Goal: Transaction & Acquisition: Purchase product/service

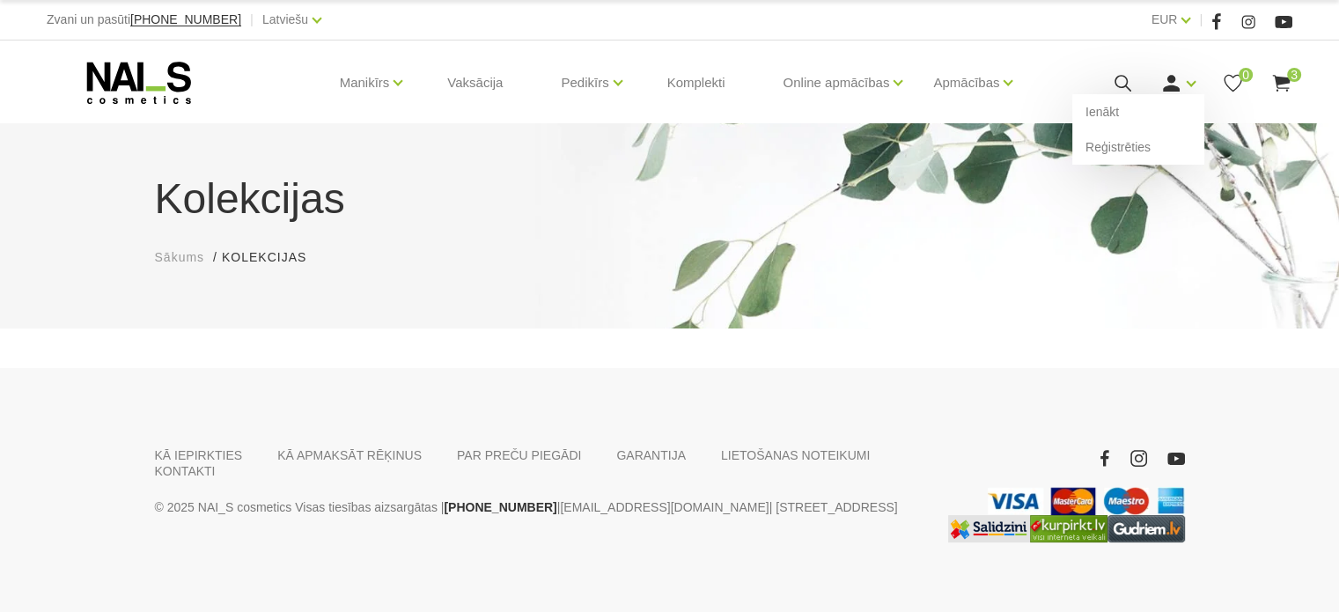
click at [1174, 80] on use at bounding box center [1171, 83] width 17 height 17
click at [1146, 106] on link "Ienākt" at bounding box center [1138, 111] width 132 height 35
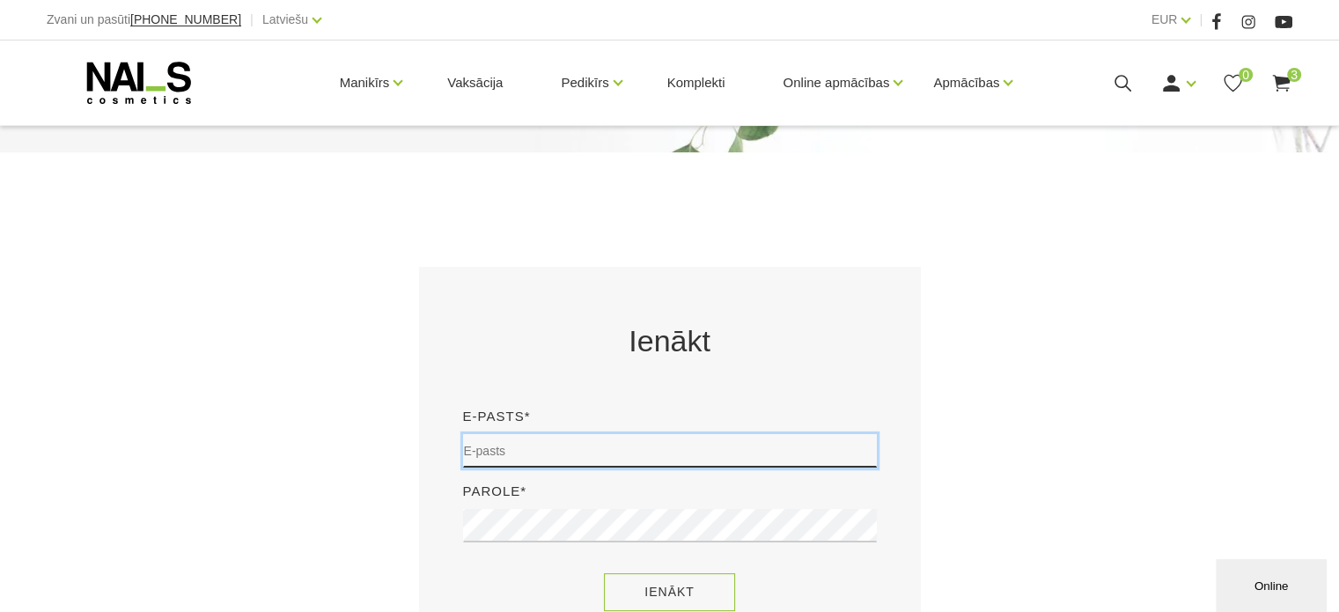
type input "sory78@inbox.lv"
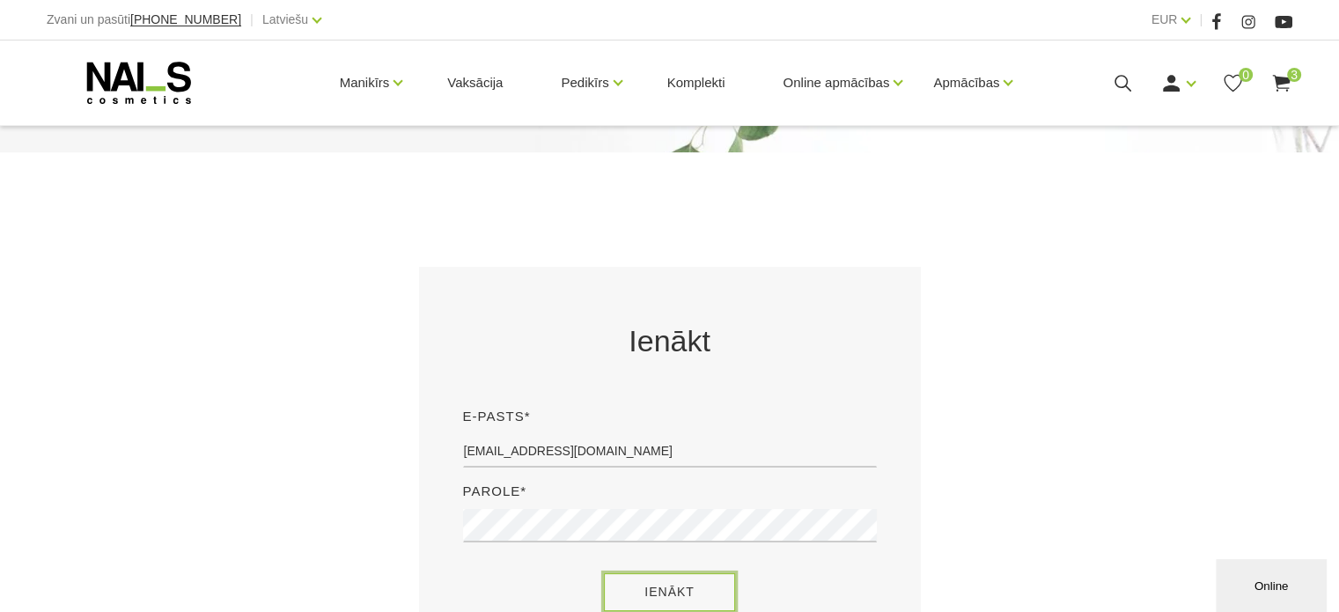
click at [662, 592] on button "Ienākt" at bounding box center [669, 592] width 131 height 38
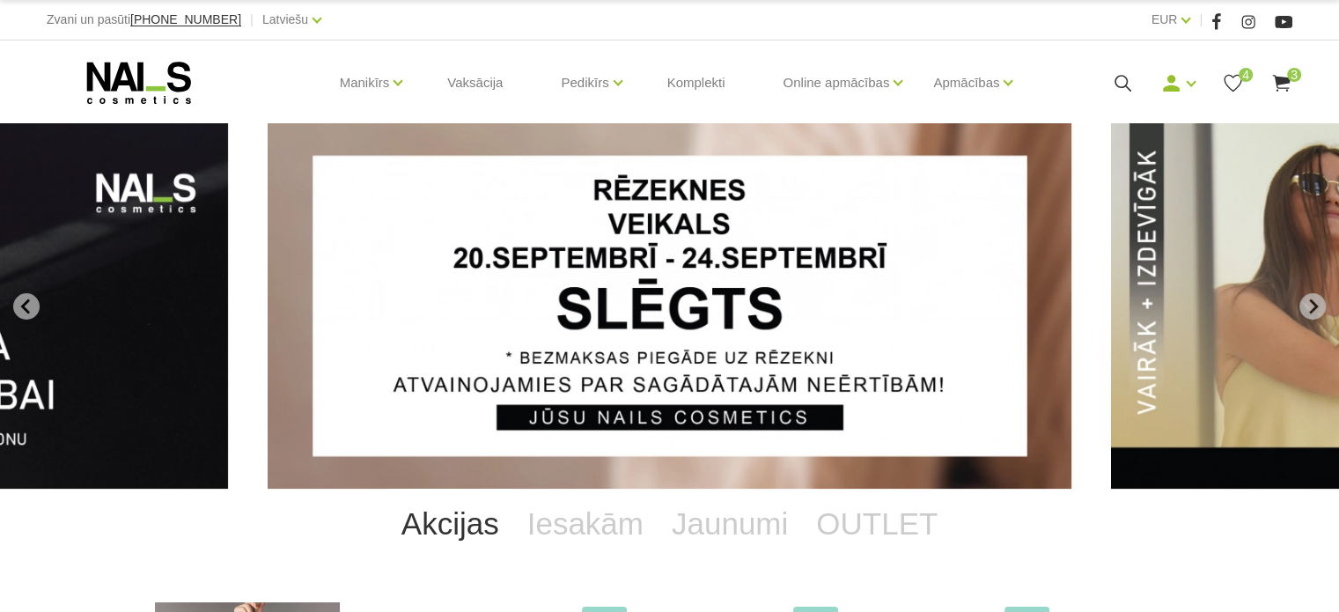
click at [1118, 77] on icon at bounding box center [1123, 83] width 22 height 22
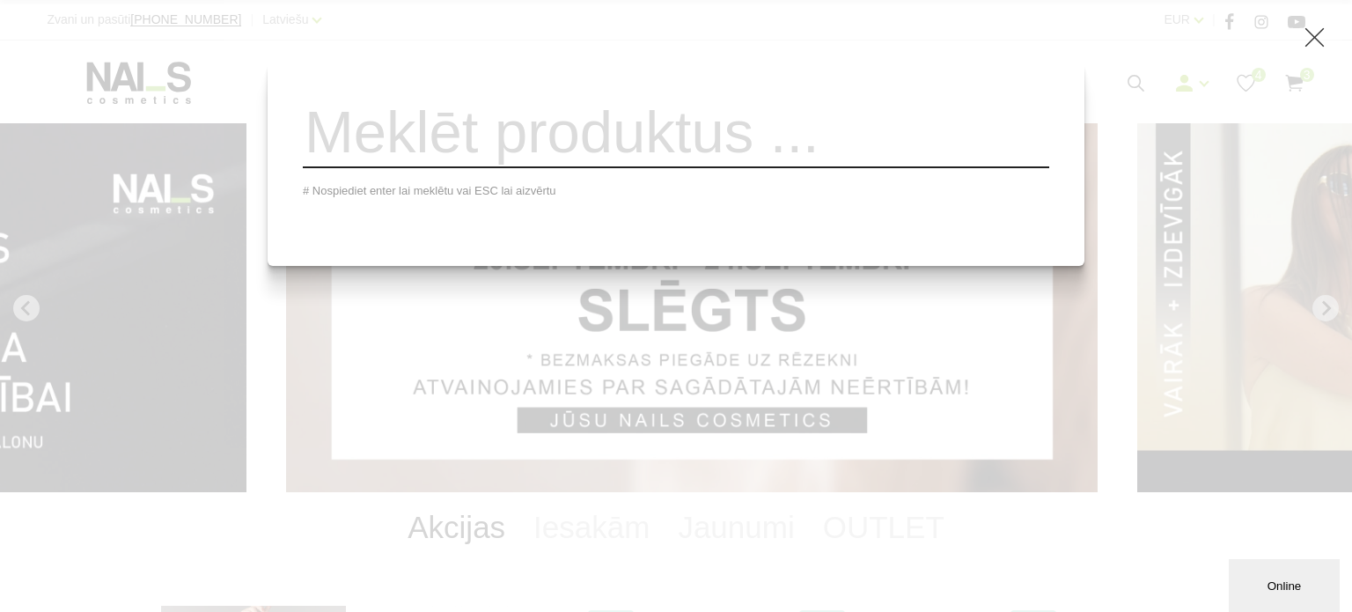
click at [968, 138] on input "search" at bounding box center [676, 132] width 747 height 71
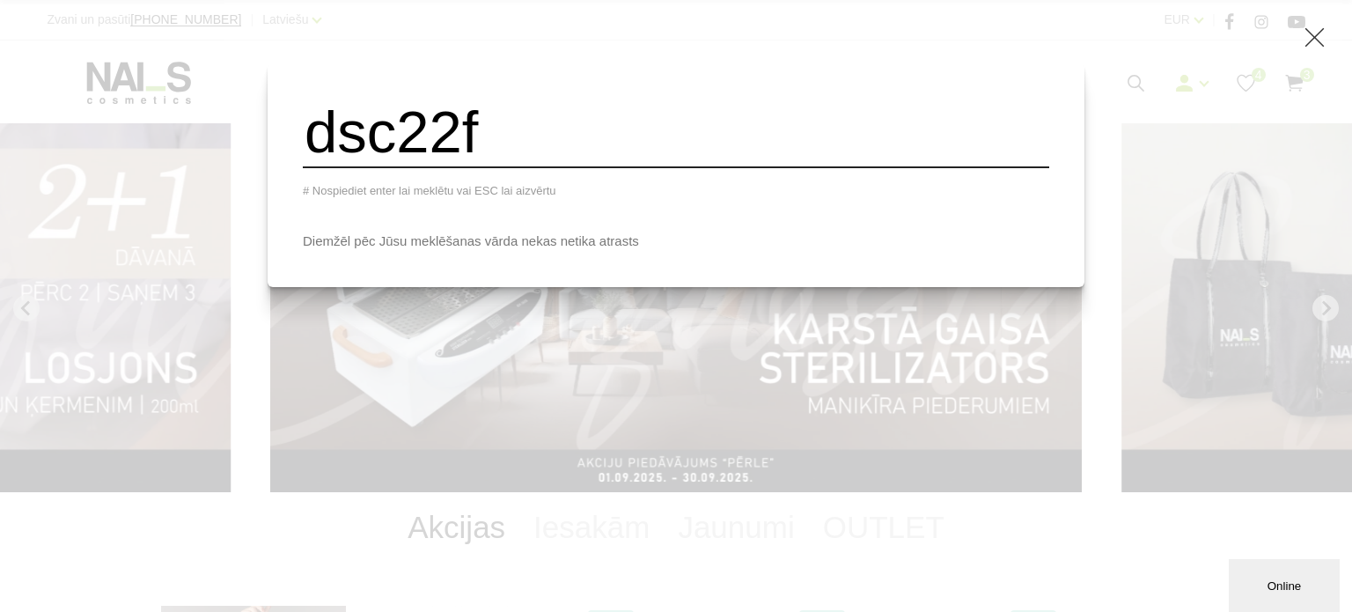
click at [1116, 104] on div "dsc22f # Nospiediet enter lai meklētu vai ESC lai aizvērtu Diemžēl pēc Jūsu mek…" at bounding box center [676, 306] width 1352 height 612
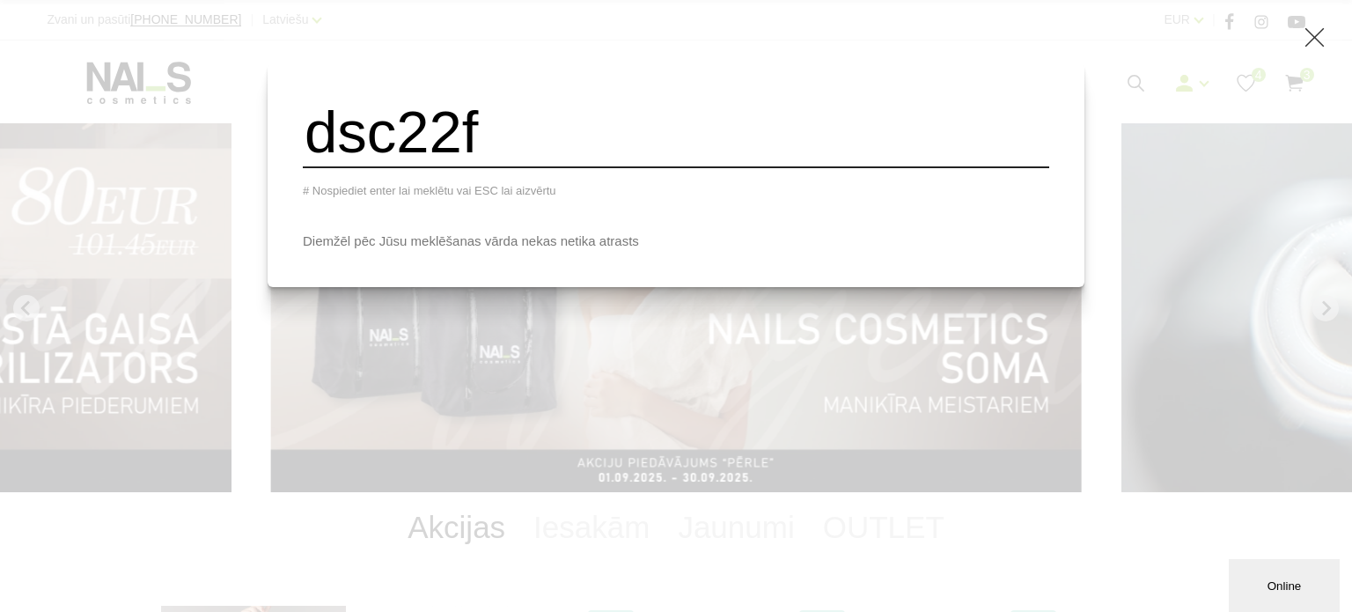
click at [1092, 97] on div "dsc22f # Nospiediet enter lai meklētu vai ESC lai aizvērtu Diemžēl pēc Jūsu mek…" at bounding box center [676, 306] width 1352 height 612
click at [891, 158] on input "dsc22f" at bounding box center [676, 132] width 747 height 71
type input "d"
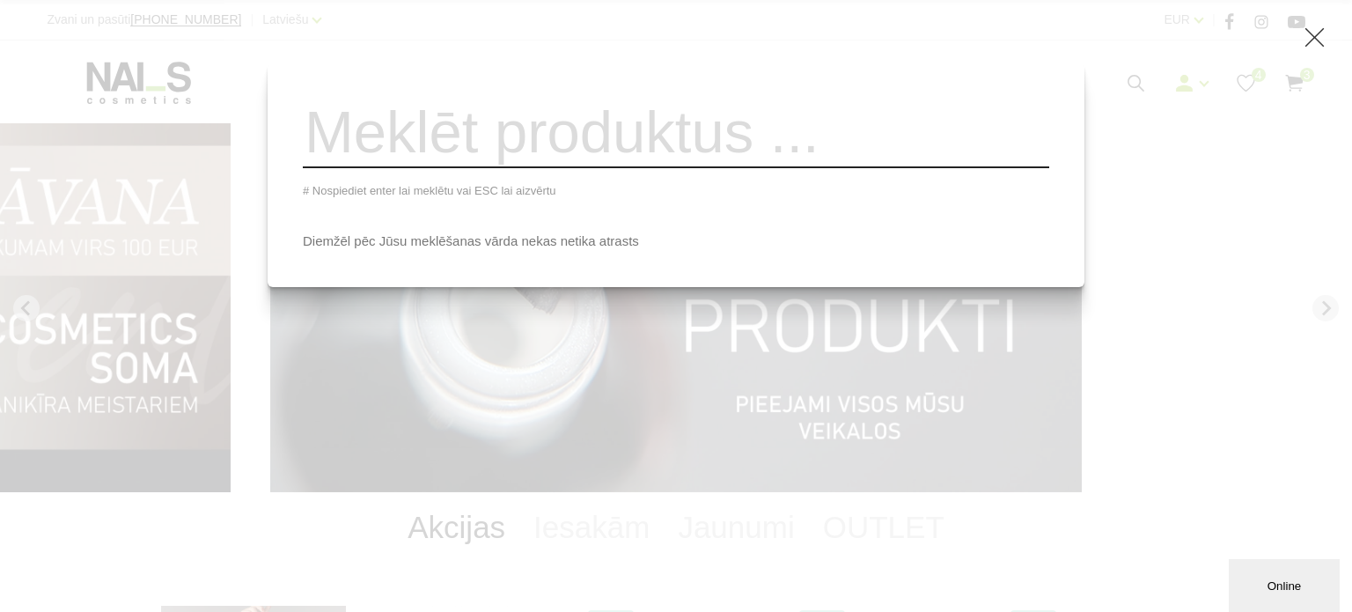
click at [1070, 82] on div "# Nospiediet enter lai meklētu vai ESC lai aizvērtu Diemžēl pēc Jūsu meklēšanas…" at bounding box center [676, 306] width 1352 height 612
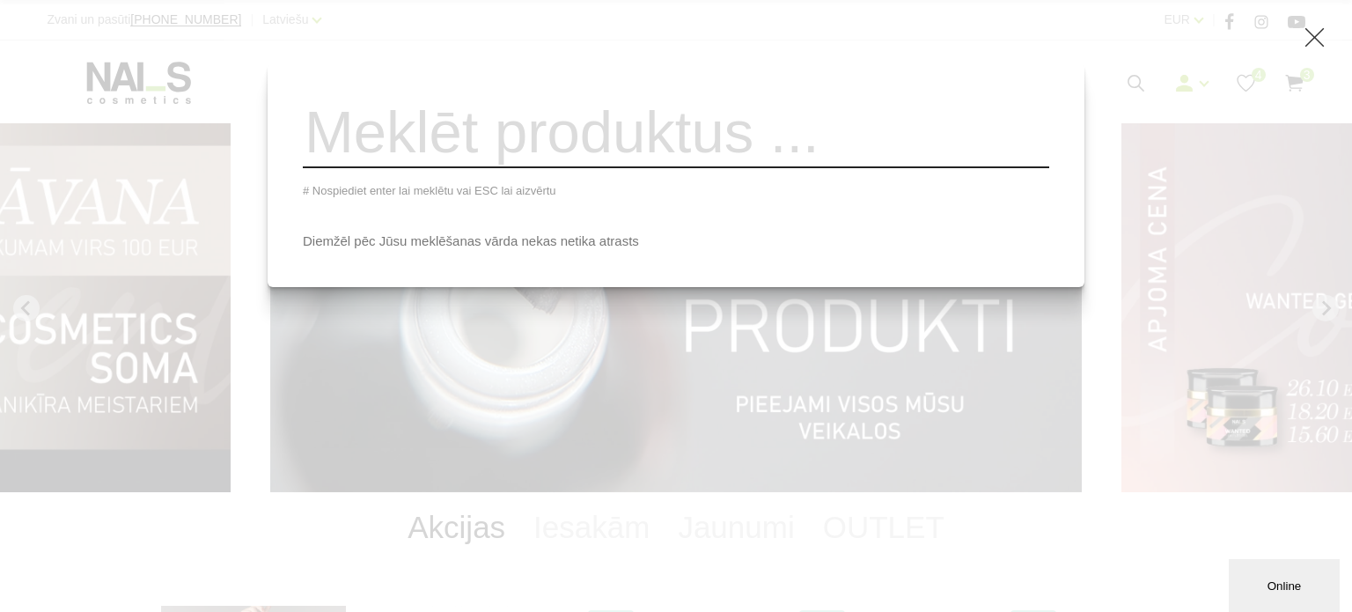
click at [1144, 96] on div "# Nospiediet enter lai meklētu vai ESC lai aizvērtu Diemžēl pēc Jūsu meklēšanas…" at bounding box center [676, 306] width 1352 height 612
click at [270, 408] on div "# Nospiediet enter lai meklētu vai ESC lai aizvērtu Diemžēl pēc Jūsu meklēšanas…" at bounding box center [676, 306] width 1352 height 612
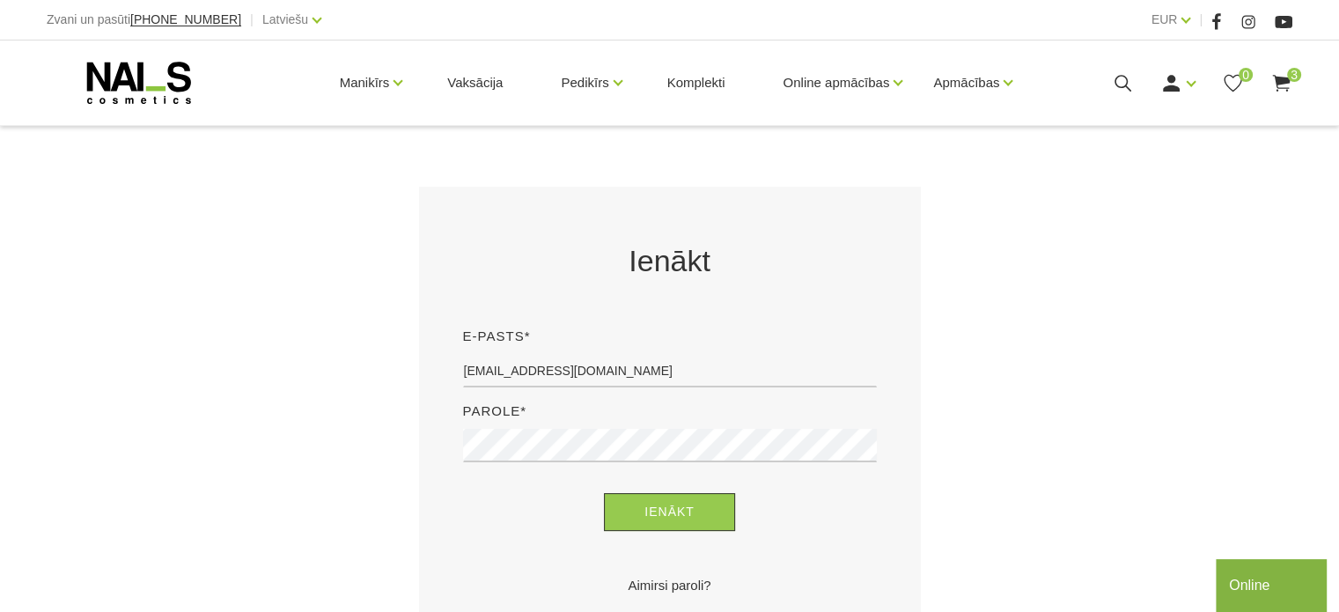
scroll to position [440, 0]
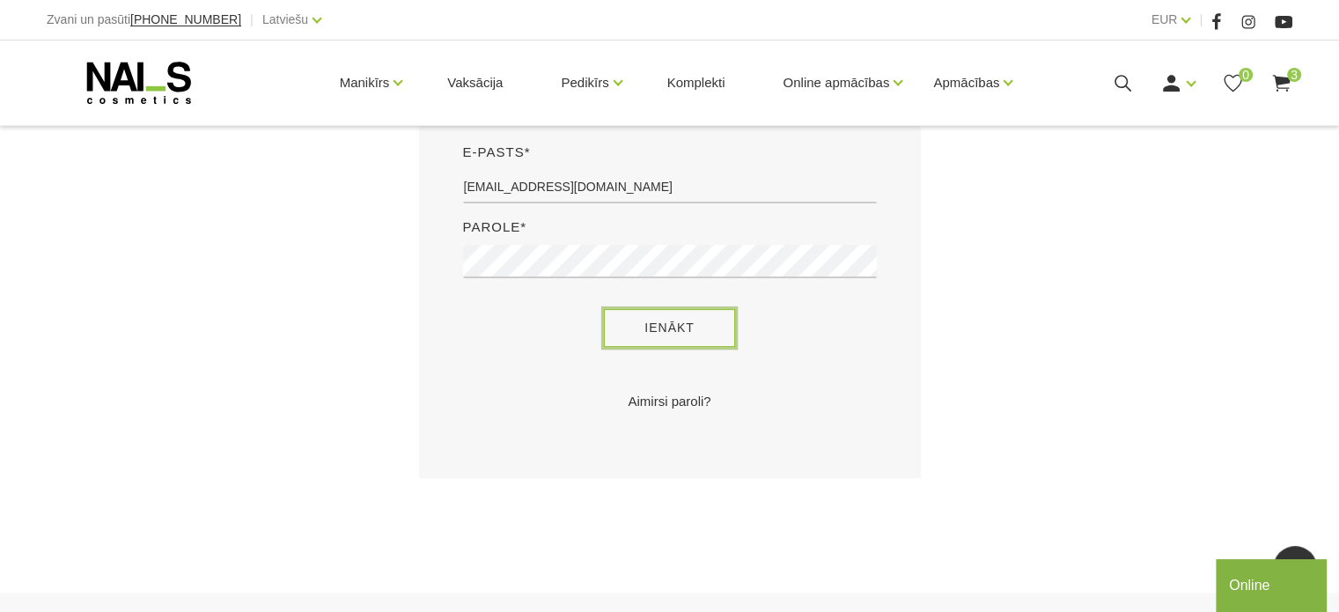
click at [659, 321] on button "Ienākt" at bounding box center [669, 328] width 131 height 38
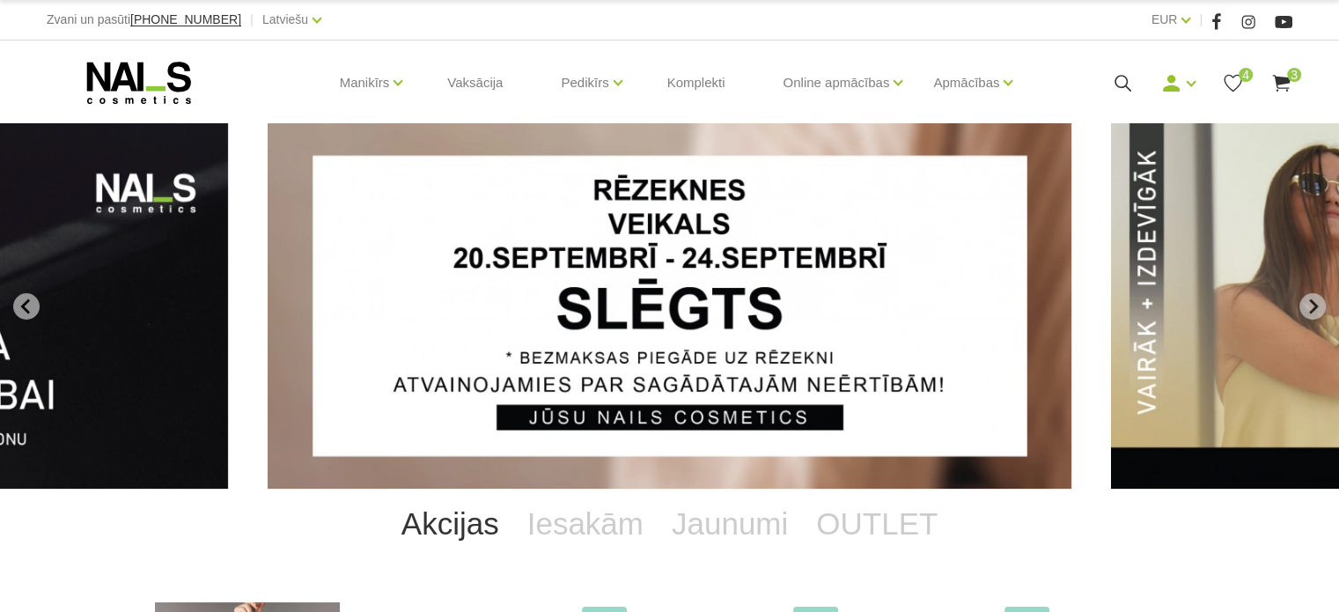
click at [370, 85] on link "Manikīrs" at bounding box center [365, 83] width 50 height 70
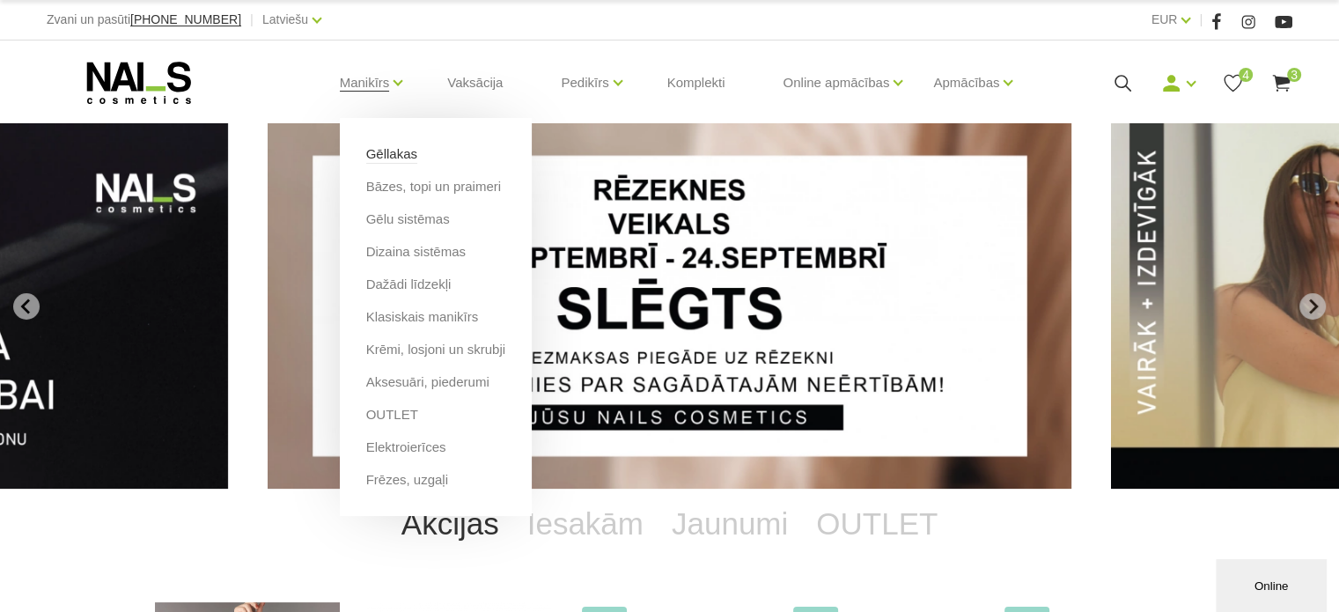
click at [383, 148] on link "Gēllakas" at bounding box center [391, 153] width 51 height 19
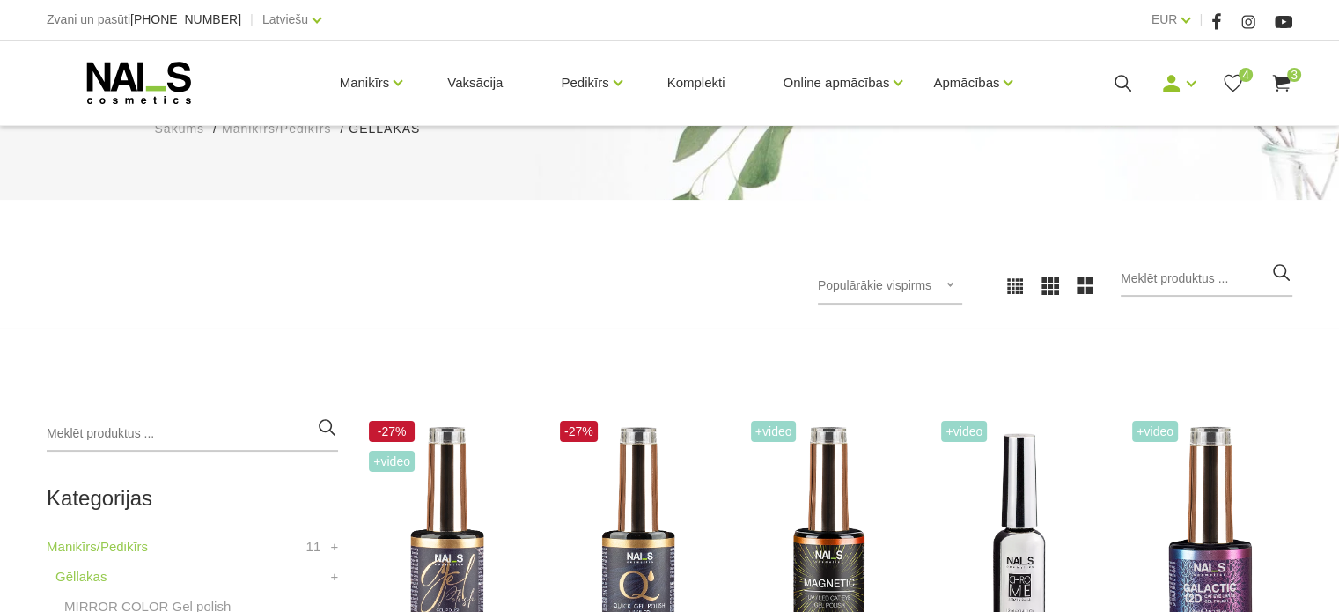
scroll to position [264, 0]
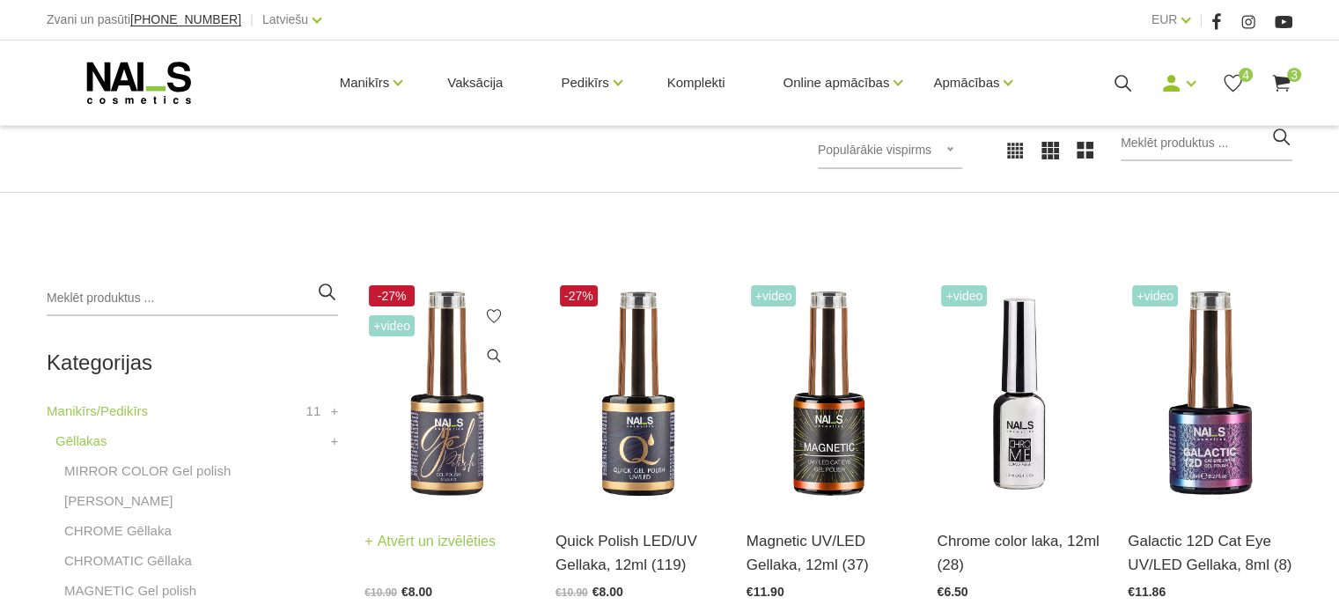
click at [471, 503] on img at bounding box center [446, 394] width 165 height 226
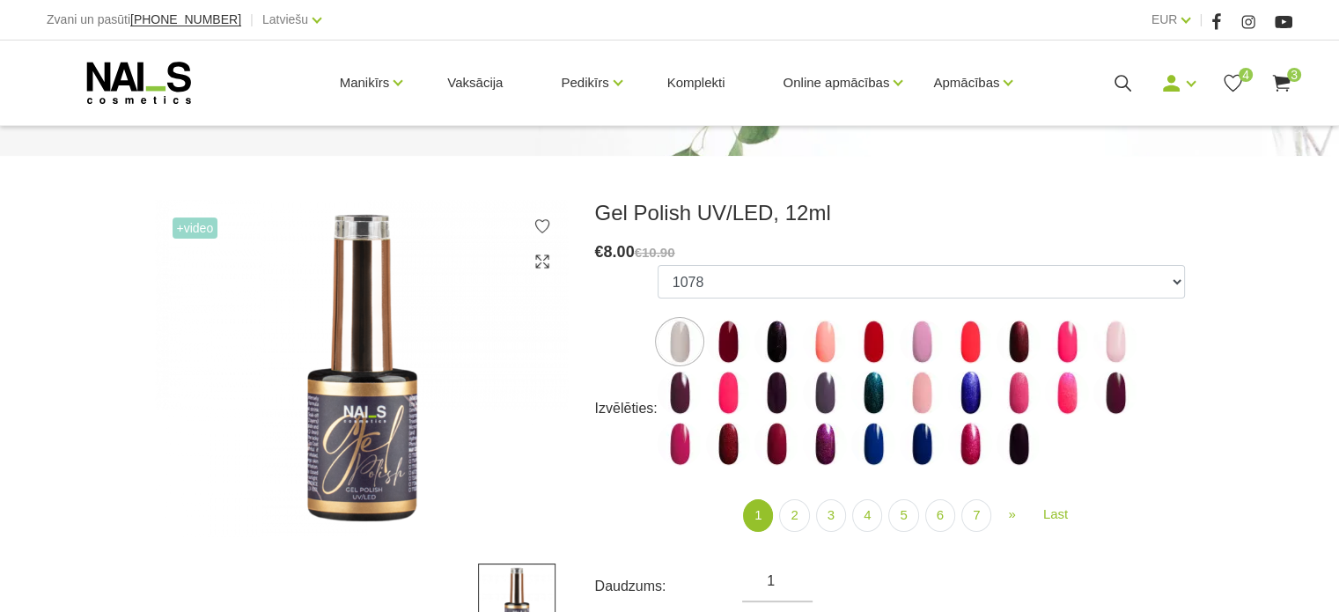
scroll to position [176, 0]
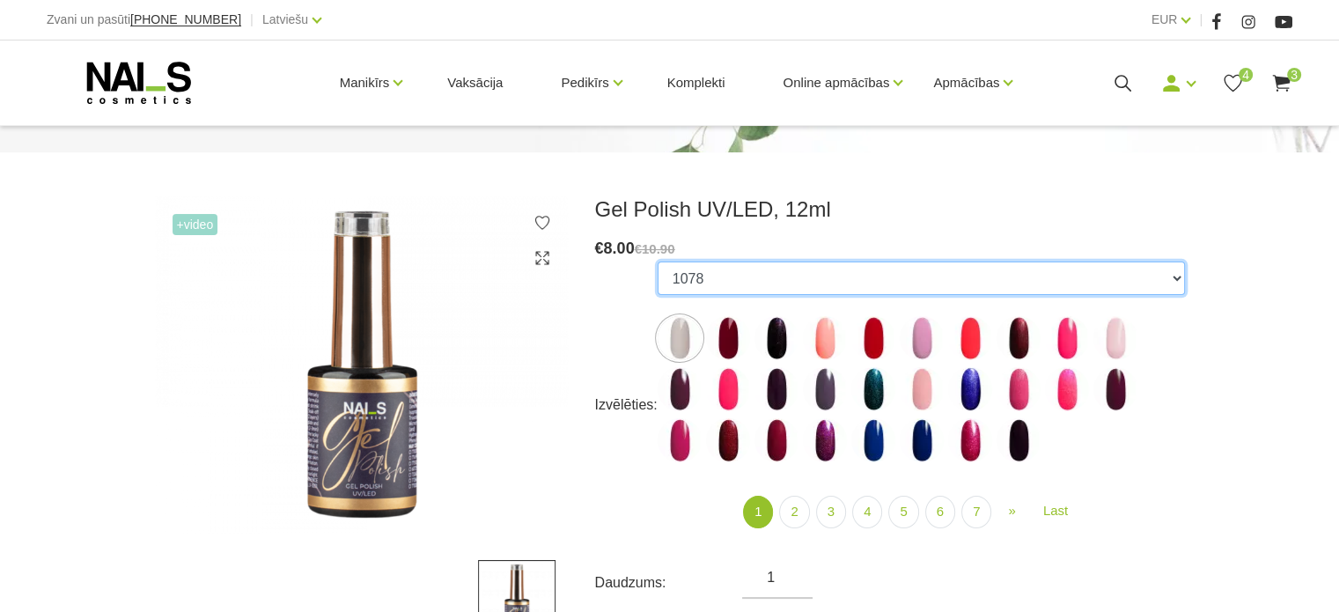
click at [983, 272] on select "1078 1081 001g 001n 003c 008b 011n 012g 016n 020b 044v 065v 068p 069v 083g 085p…" at bounding box center [921, 277] width 527 height 33
click at [658, 261] on select "1078 1081 001g 001n 003c 008b 011n 012g 016n 020b 044v 065v 068p 069v 083g 085p…" at bounding box center [921, 277] width 527 height 33
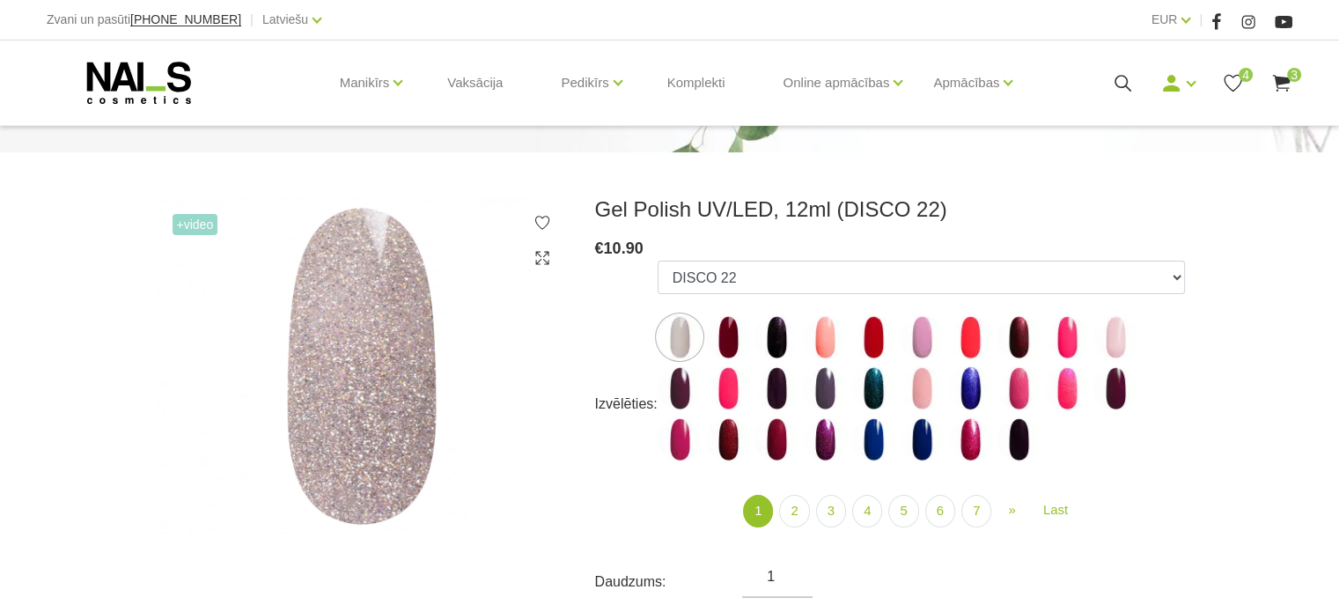
click at [1113, 83] on icon at bounding box center [1123, 83] width 22 height 22
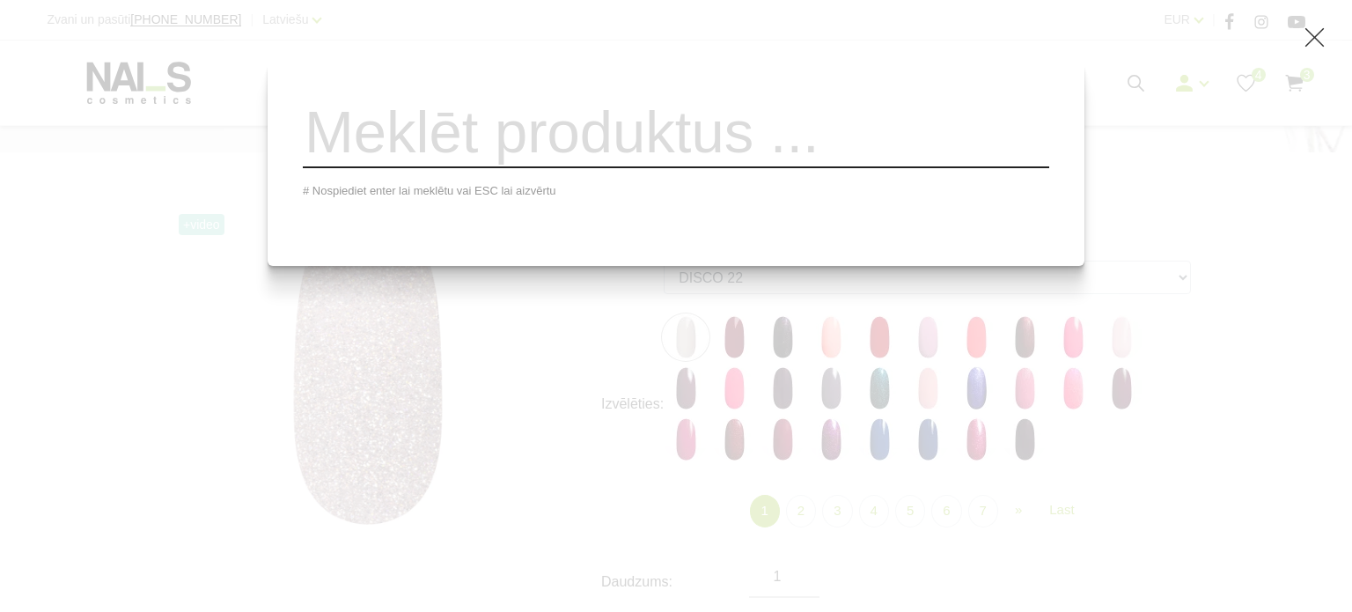
click at [1185, 318] on div "# Nospiediet enter lai meklētu vai ESC lai aizvērtu" at bounding box center [676, 306] width 1352 height 612
click at [1315, 37] on use at bounding box center [1315, 37] width 19 height 19
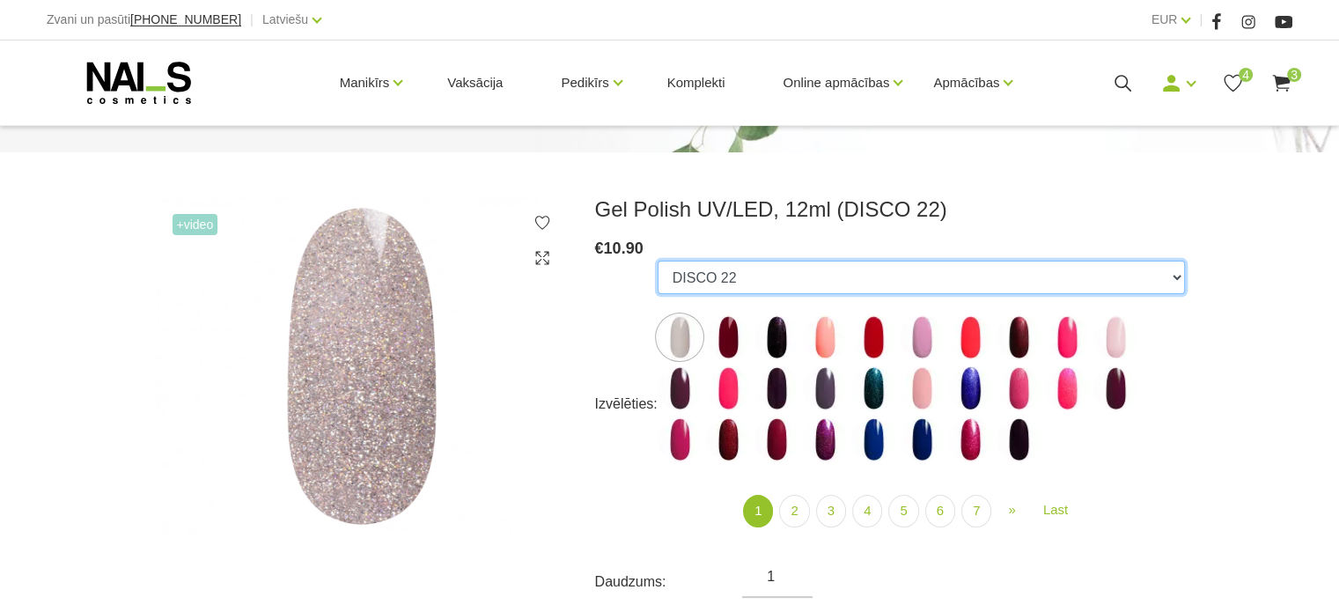
click at [1042, 280] on select "1078 1081 001g 001n 003c 008b 011n 012g 016n 020b 044v 065v 068p 069v 083g 085p…" at bounding box center [921, 277] width 527 height 33
select select "5463"
click at [658, 261] on select "1078 1081 001g 001n 003c 008b 011n 012g 016n 020b 044v 065v 068p 069v 083g 085p…" at bounding box center [921, 277] width 527 height 33
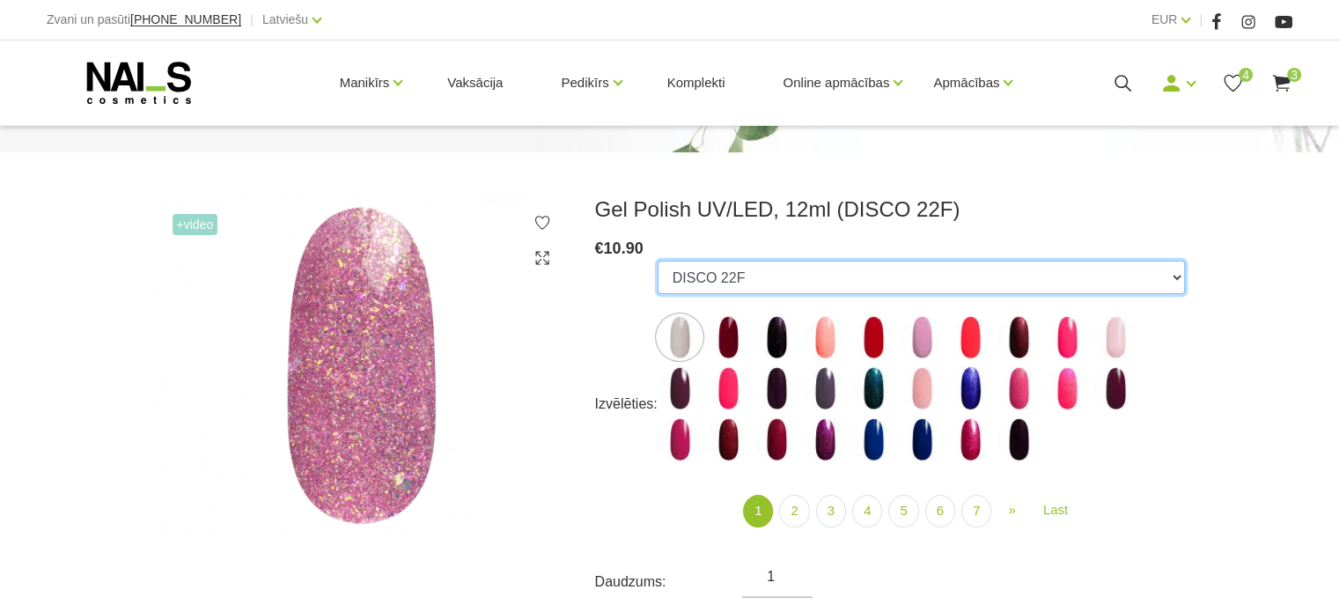
click at [770, 271] on select "1078 1081 001g 001n 003c 008b 011n 012g 016n 020b 044v 065v 068p 069v 083g 085p…" at bounding box center [921, 277] width 527 height 33
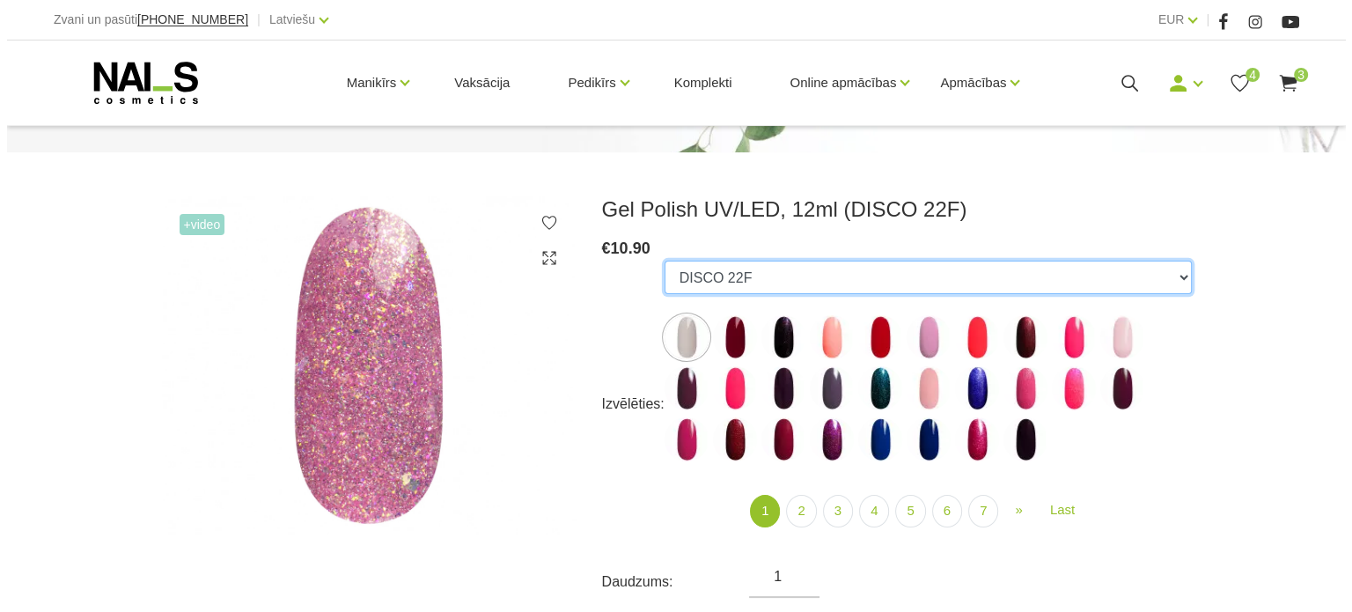
scroll to position [264, 0]
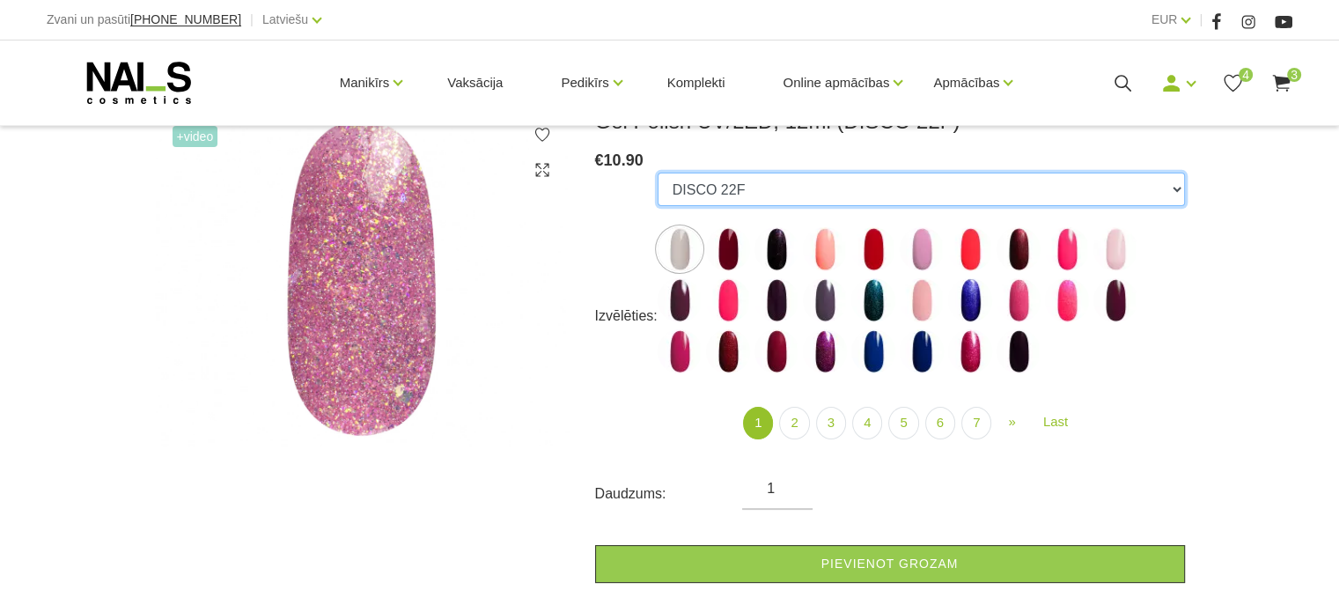
click at [1175, 195] on select "1078 1081 001g 001n 003c 008b 011n 012g 016n 020b 044v 065v 068p 069v 083g 085p…" at bounding box center [921, 189] width 527 height 33
click at [658, 173] on select "1078 1081 001g 001n 003c 008b 011n 012g 016n 020b 044v 065v 068p 069v 083g 085p…" at bounding box center [921, 189] width 527 height 33
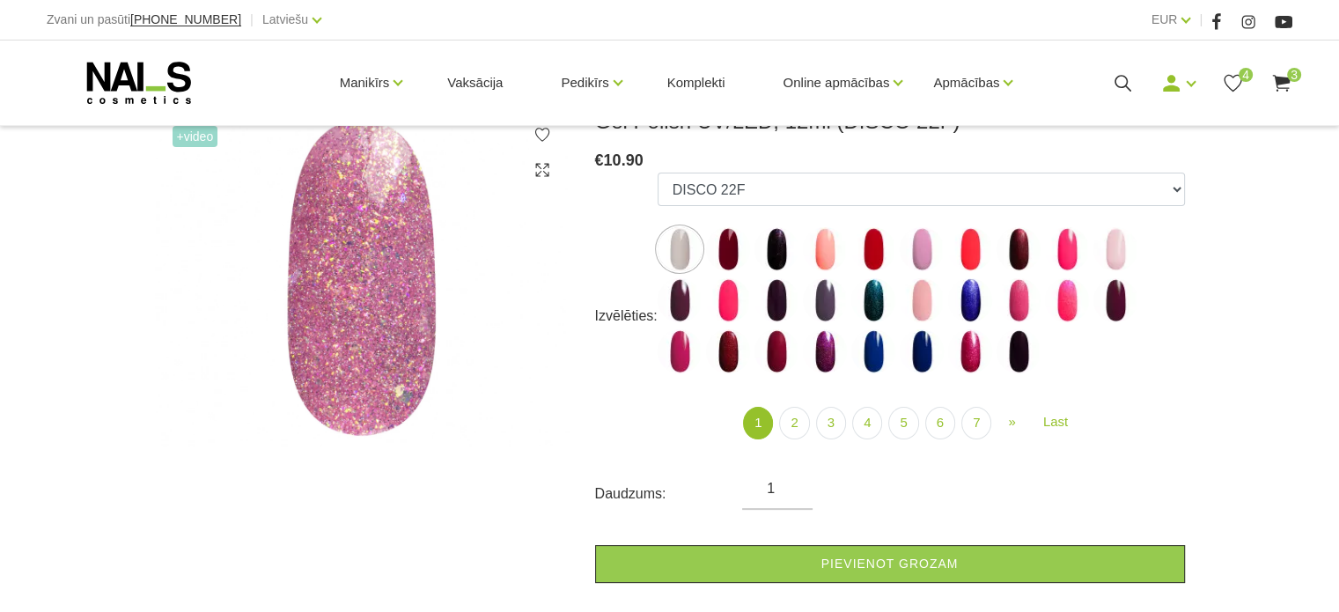
click at [359, 291] on img at bounding box center [362, 277] width 414 height 338
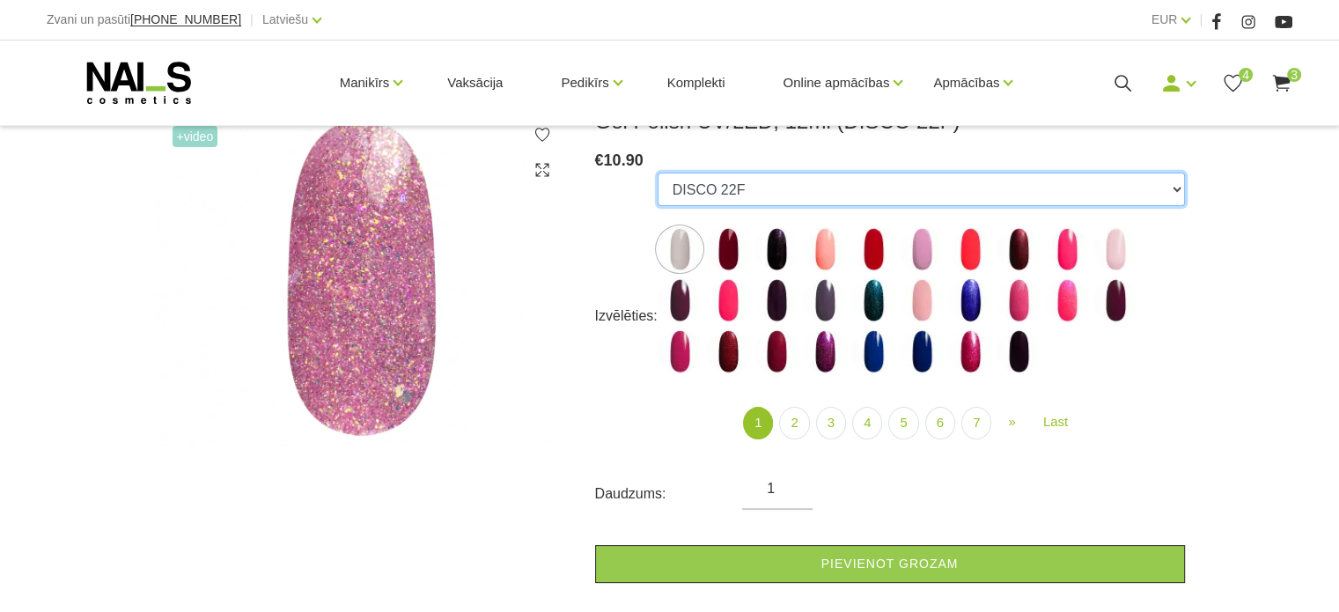
click at [1075, 201] on select "1078 1081 001g 001n 003c 008b 011n 012g 016n 020b 044v 065v 068p 069v 083g 085p…" at bounding box center [921, 189] width 527 height 33
click at [920, 180] on select "1078 1081 001g 001n 003c 008b 011n 012g 016n 020b 044v 065v 068p 069v 083g 085p…" at bounding box center [921, 189] width 527 height 33
click at [1043, 189] on select "1078 1081 001g 001n 003c 008b 011n 012g 016n 020b 044v 065v 068p 069v 083g 085p…" at bounding box center [921, 189] width 527 height 33
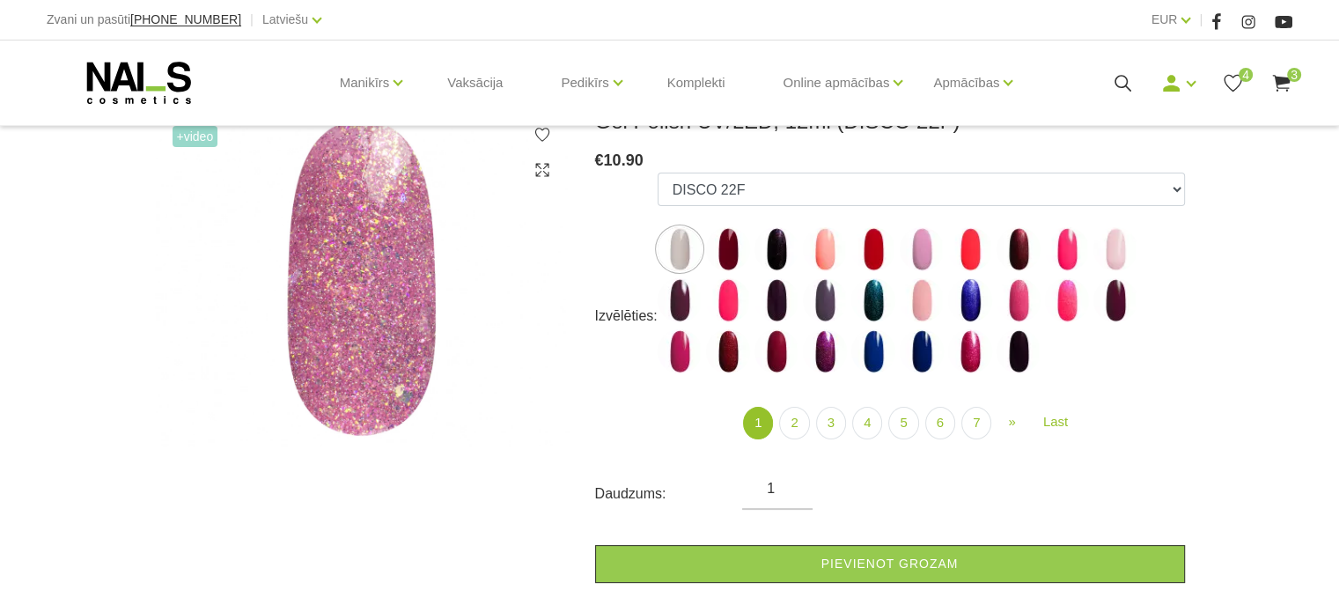
click at [1122, 86] on use at bounding box center [1123, 83] width 17 height 17
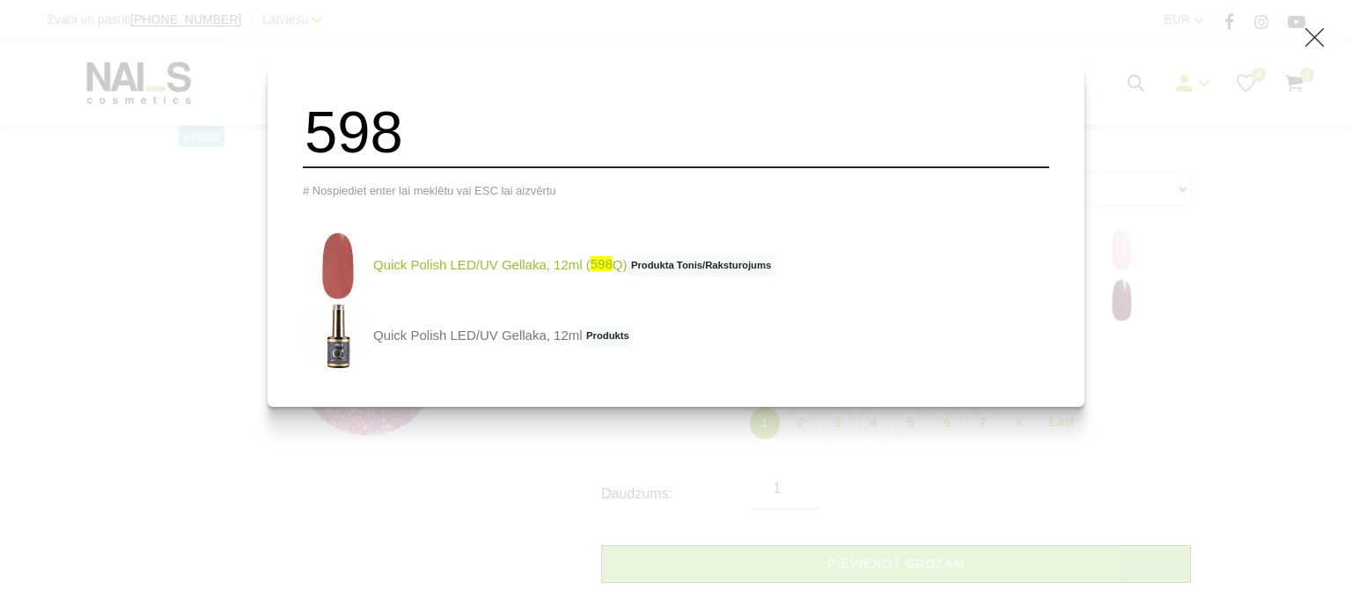
type input "598"
click at [362, 262] on img at bounding box center [338, 266] width 70 height 70
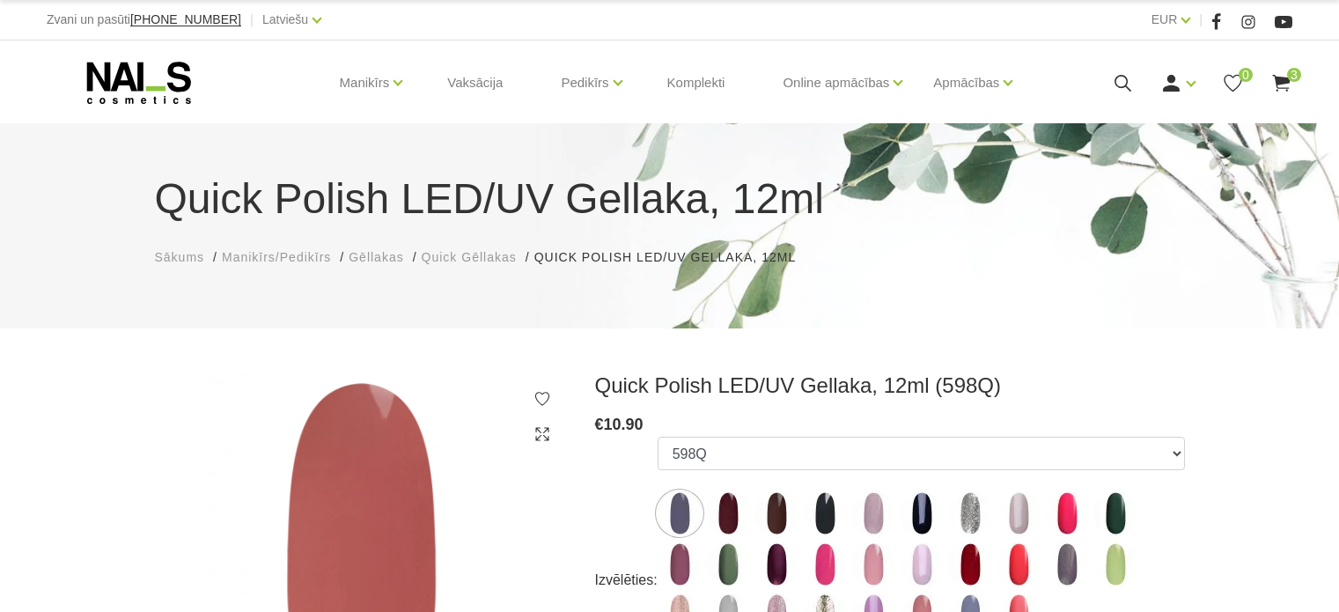
select select "5447"
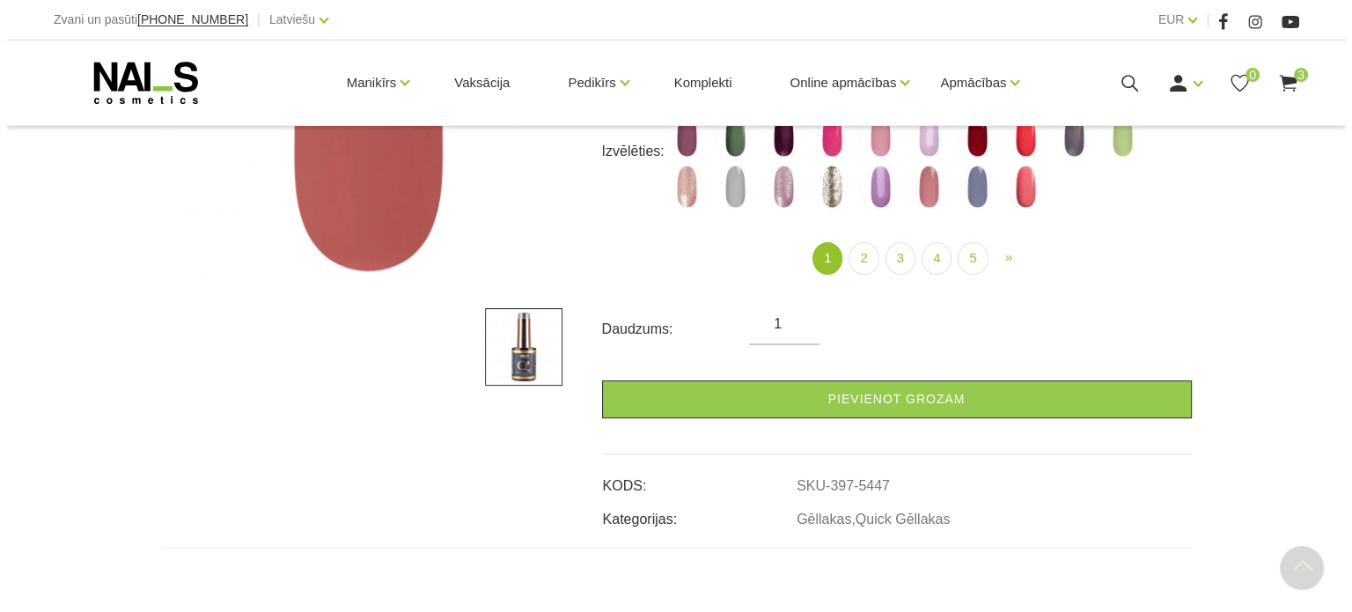
scroll to position [440, 0]
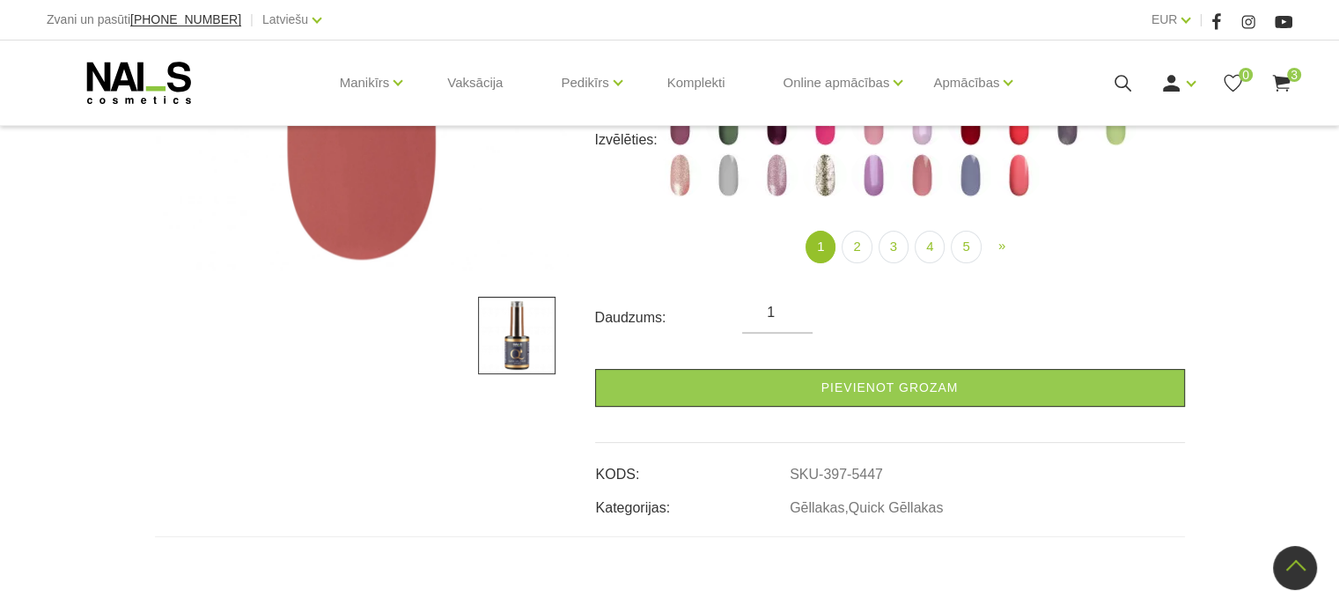
click at [1120, 77] on icon at bounding box center [1123, 83] width 22 height 22
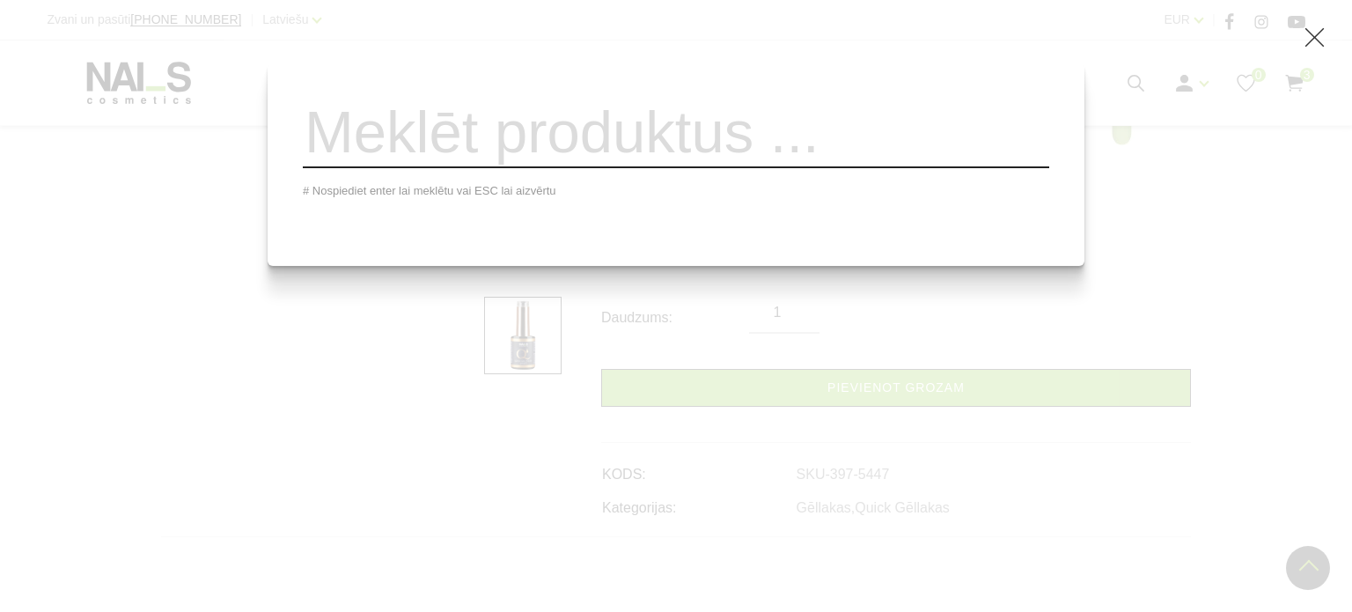
click at [918, 147] on input "search" at bounding box center [676, 132] width 747 height 71
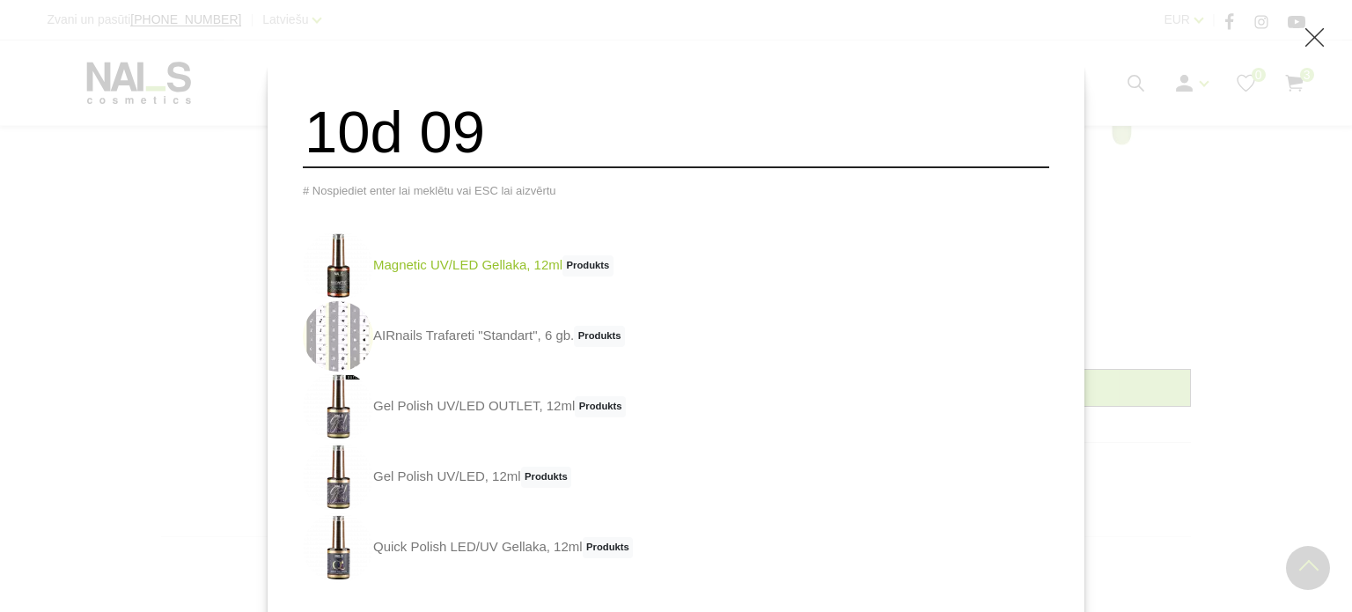
type input "10d 09"
click at [438, 256] on link "Magnetic UV/LED Gellaka, 12ml Produkts" at bounding box center [458, 266] width 311 height 70
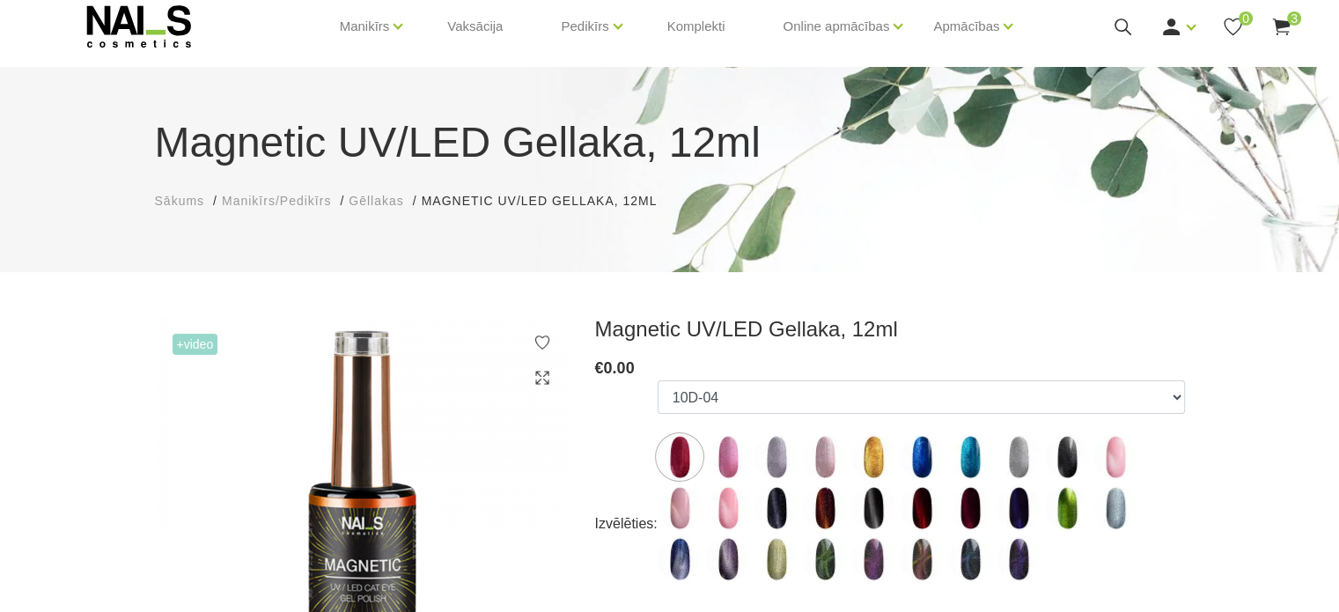
scroll to position [176, 0]
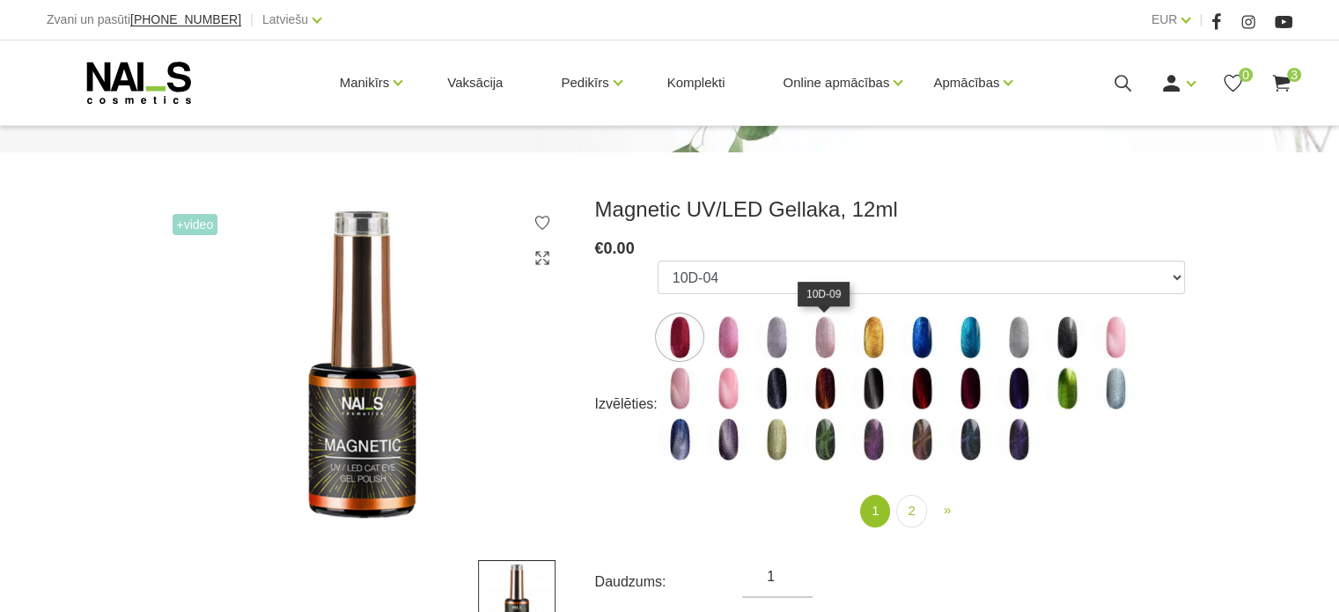
click at [826, 333] on img at bounding box center [825, 337] width 44 height 44
select select "5006"
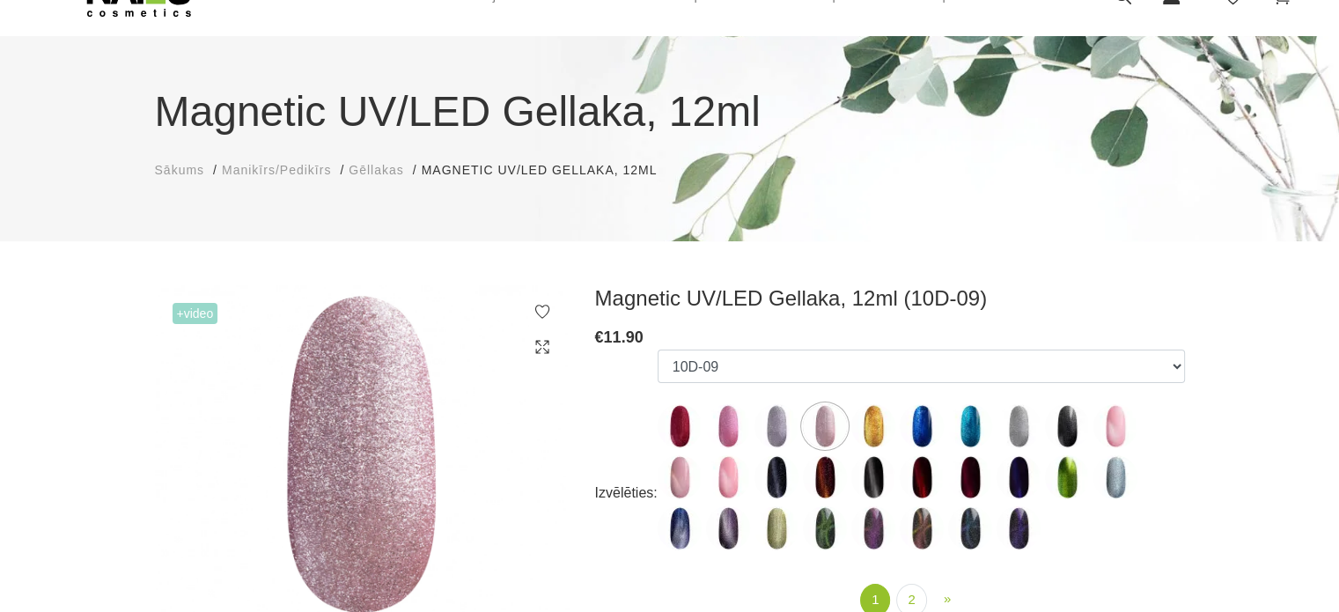
scroll to position [0, 0]
